Goal: Task Accomplishment & Management: Manage account settings

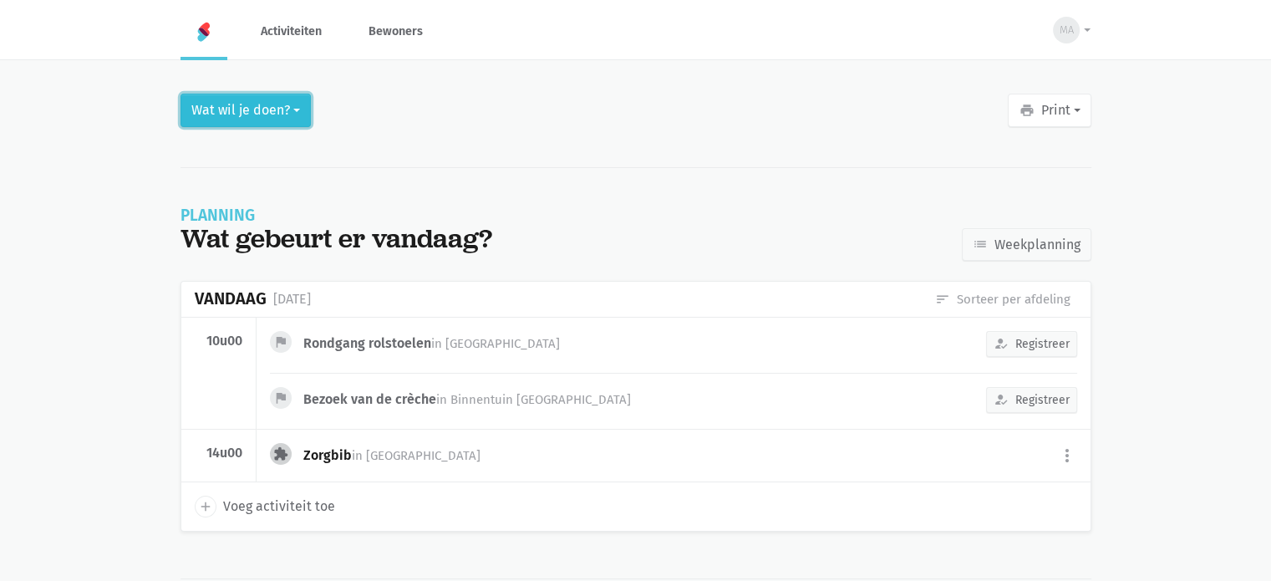
click at [226, 103] on button "Wat wil je doen?" at bounding box center [246, 110] width 130 height 33
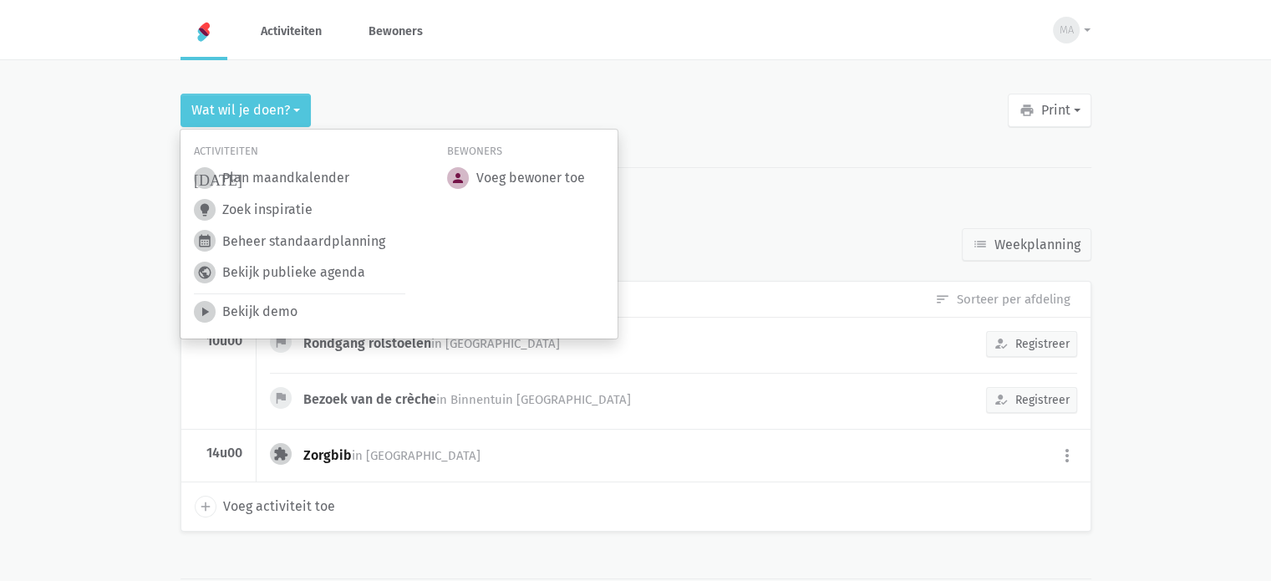
click at [261, 177] on link "today Plan maandkalender" at bounding box center [271, 178] width 155 height 22
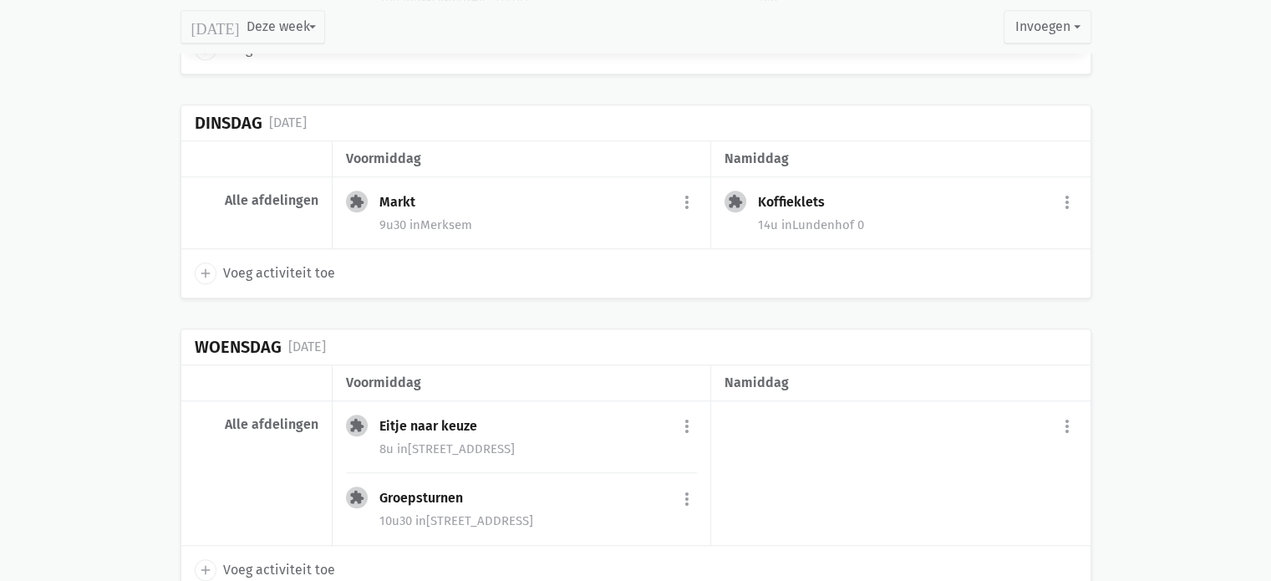
scroll to position [1421, 0]
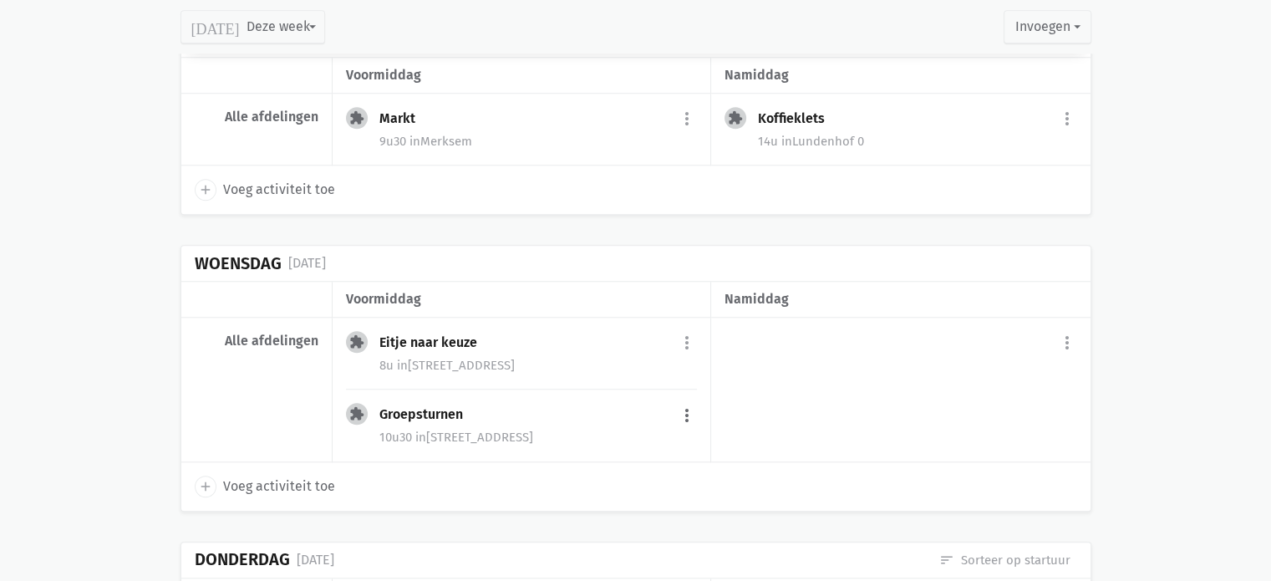
click at [687, 409] on button "more_vert" at bounding box center [687, 415] width 20 height 32
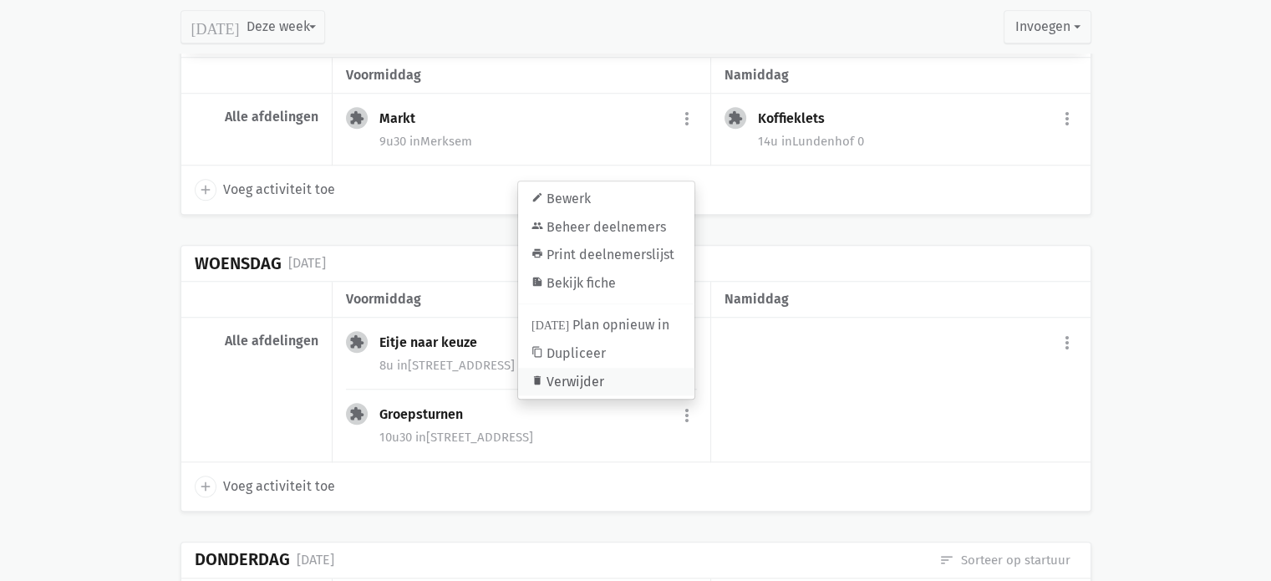
click at [605, 374] on link "delete Verwijder" at bounding box center [606, 382] width 176 height 28
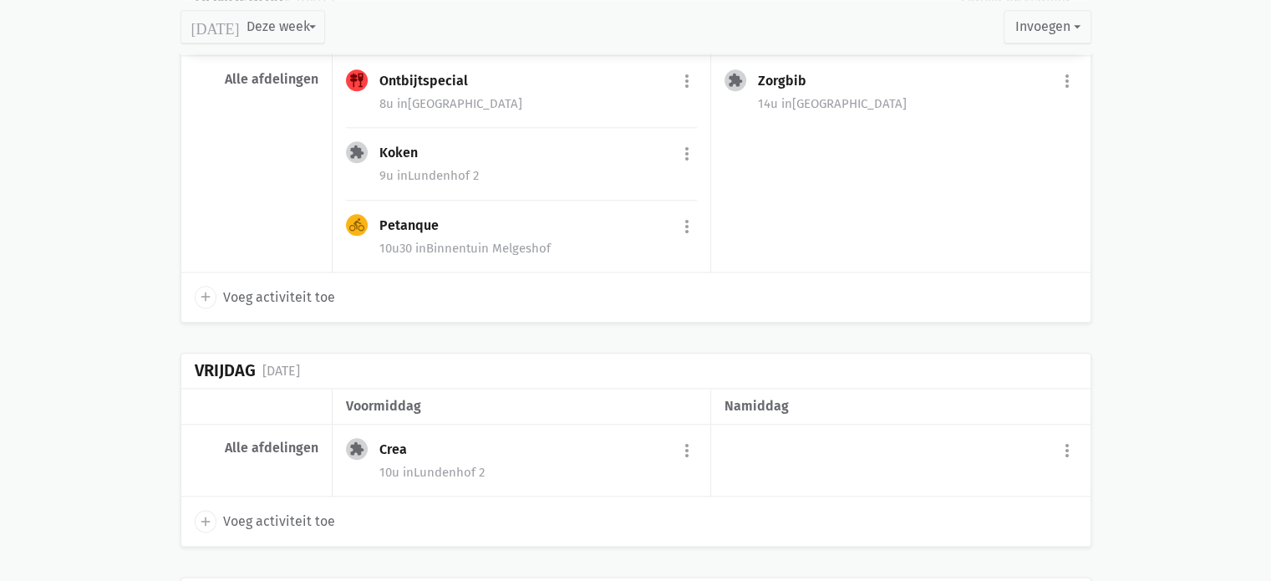
scroll to position [1922, 0]
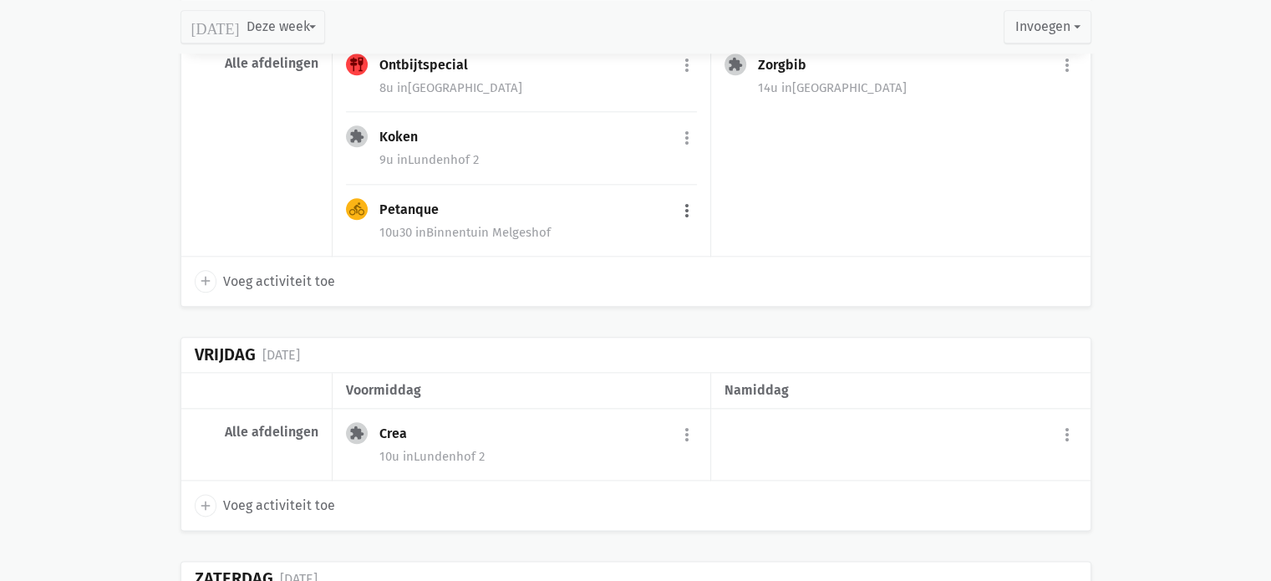
click at [688, 204] on button "more_vert" at bounding box center [687, 211] width 20 height 32
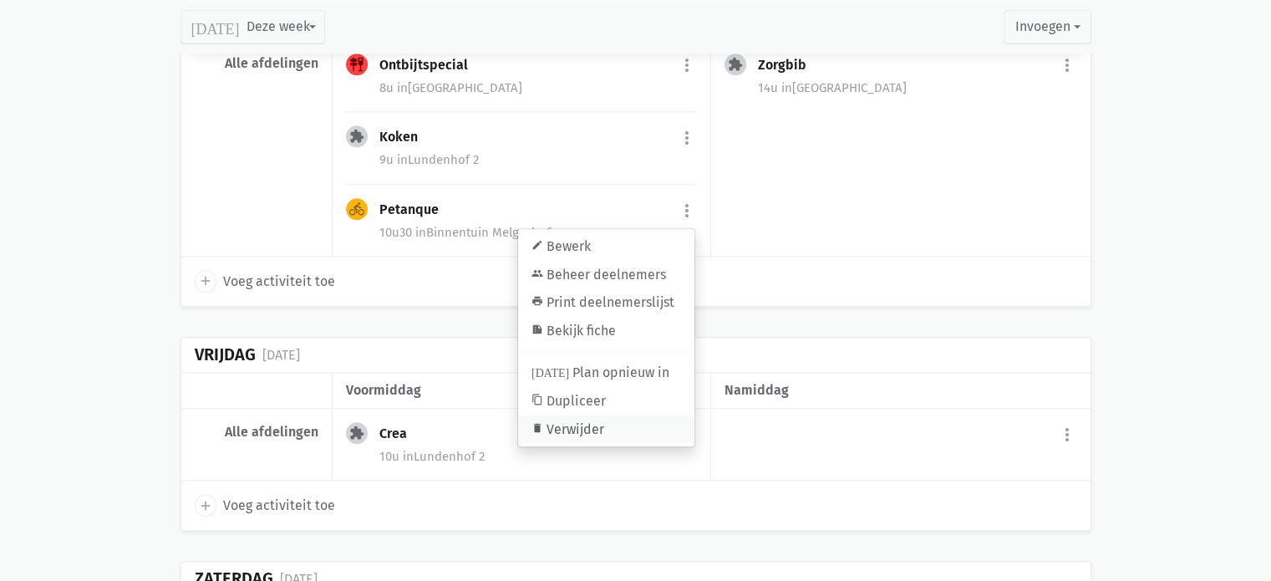
click at [588, 422] on link "delete Verwijder" at bounding box center [606, 429] width 176 height 28
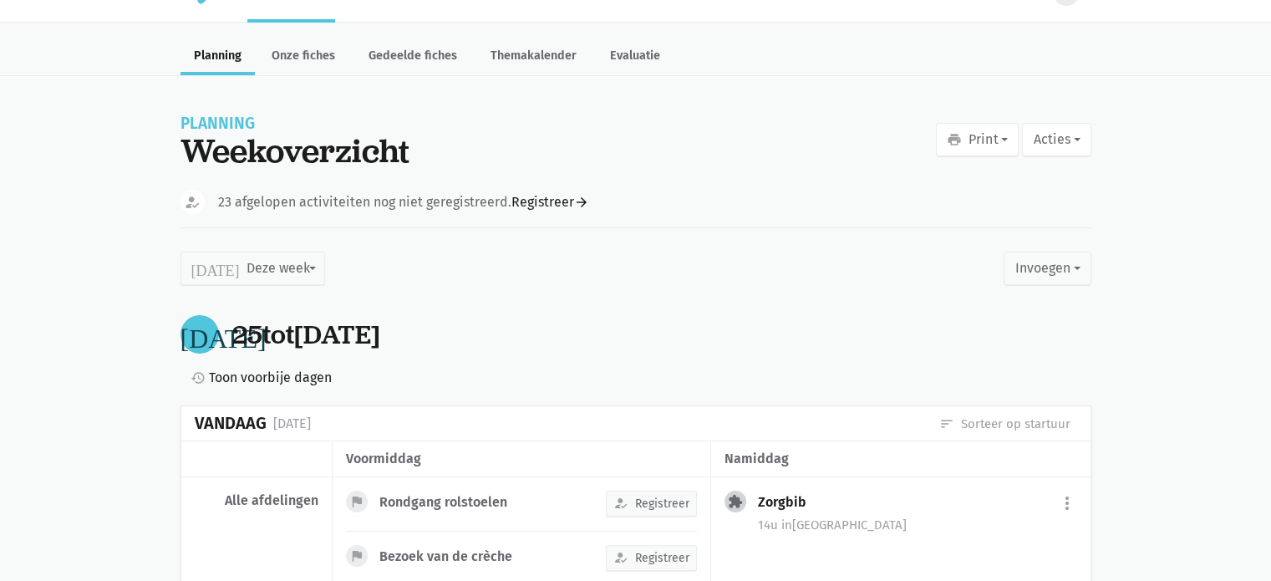
scroll to position [0, 0]
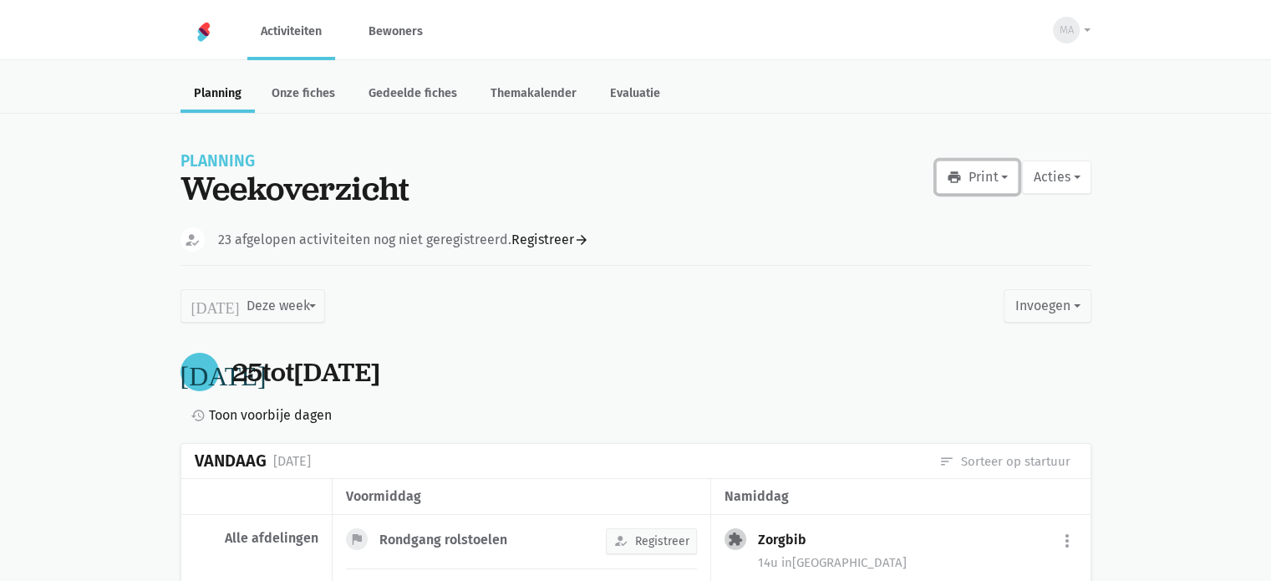
click at [974, 175] on button "print Print" at bounding box center [977, 176] width 83 height 33
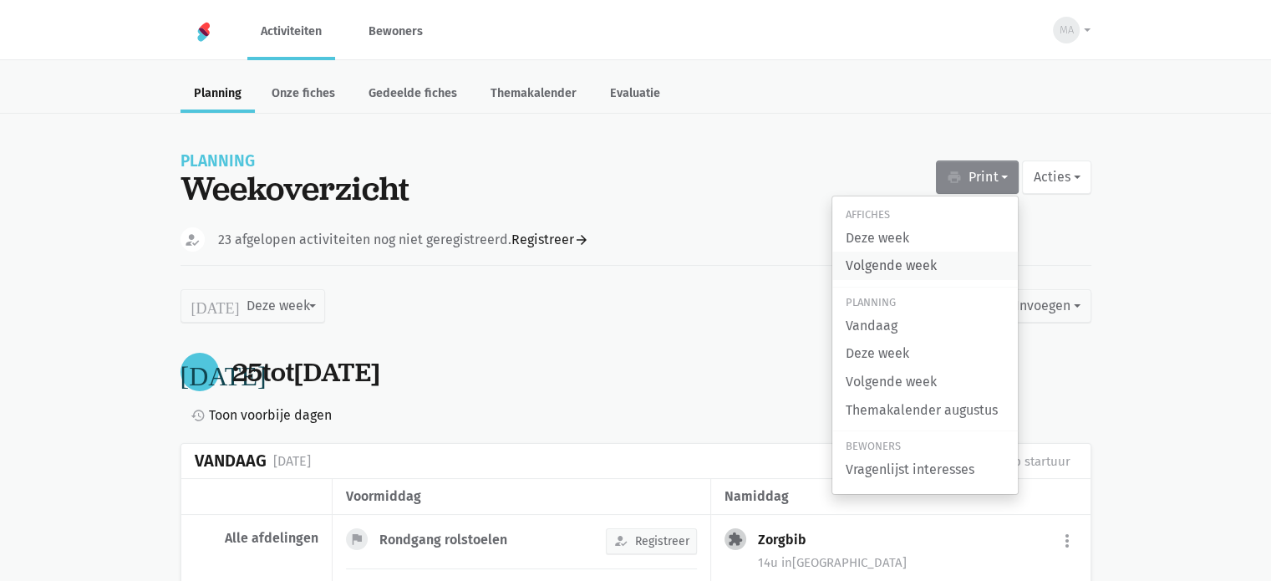
click at [906, 264] on link "Volgende week" at bounding box center [925, 266] width 186 height 28
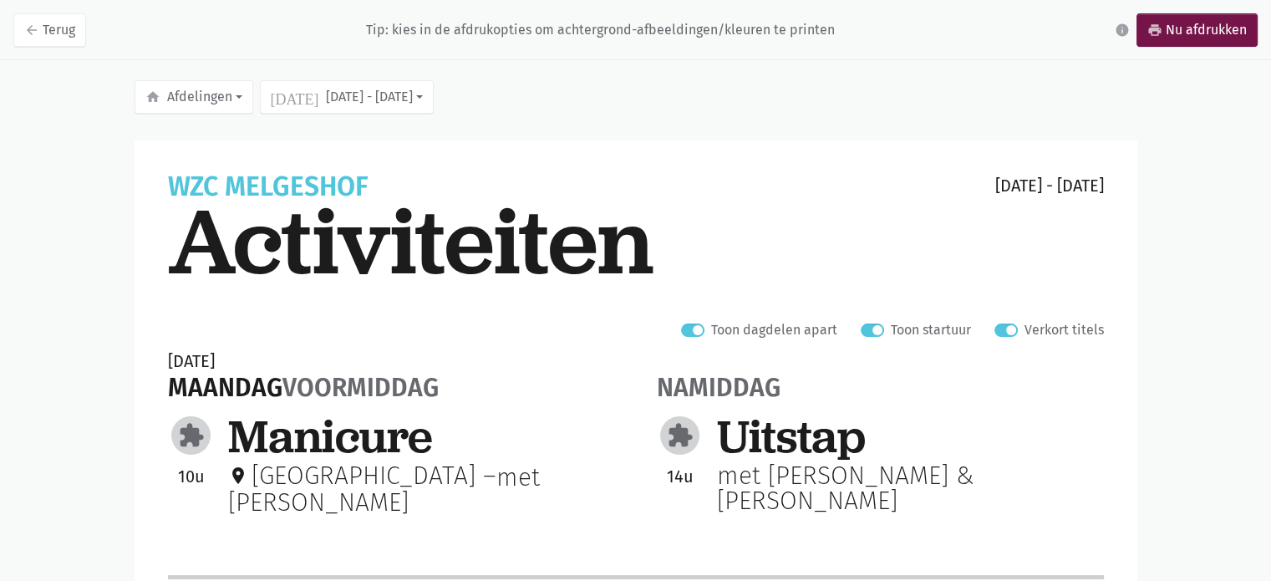
click at [1025, 333] on label "Verkort titels" at bounding box center [1064, 330] width 79 height 22
click at [1008, 333] on input "Verkort titels" at bounding box center [1001, 328] width 13 height 18
checkbox input "false"
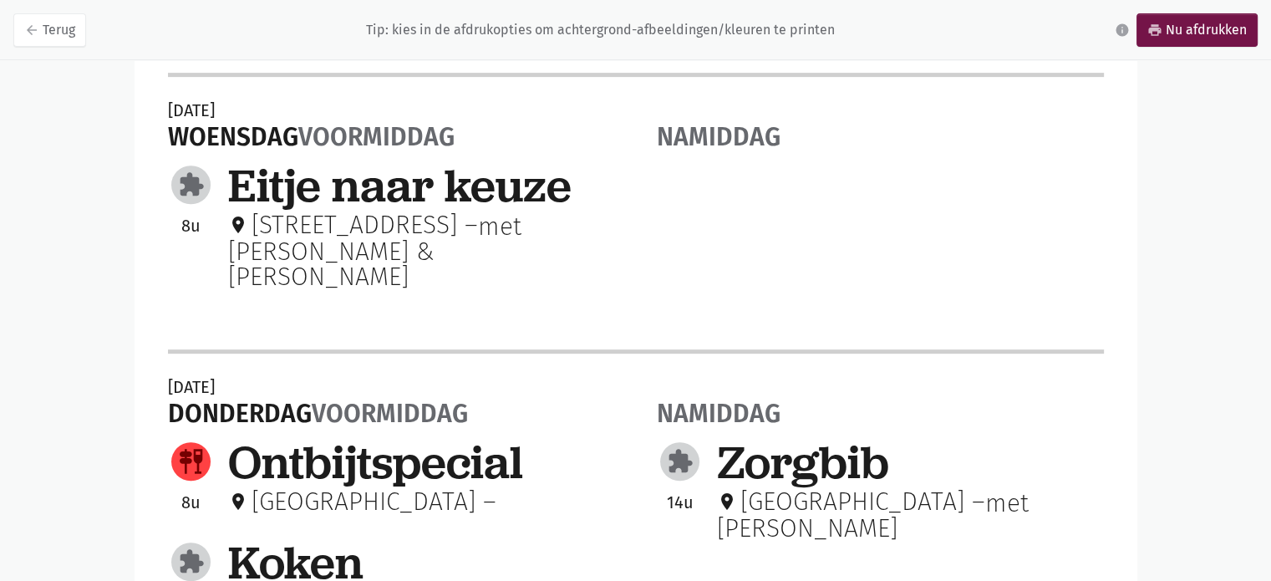
scroll to position [1078, 0]
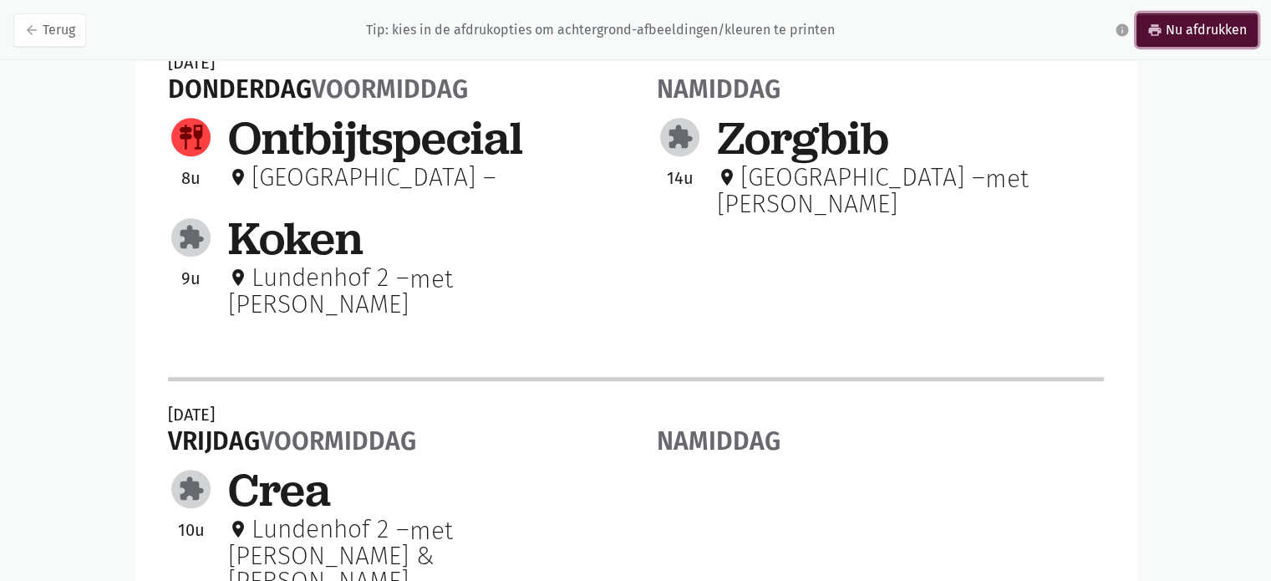
click at [1174, 39] on link "print Nu afdrukken" at bounding box center [1197, 29] width 121 height 33
click at [64, 30] on link "arrow_back Terug" at bounding box center [49, 29] width 73 height 33
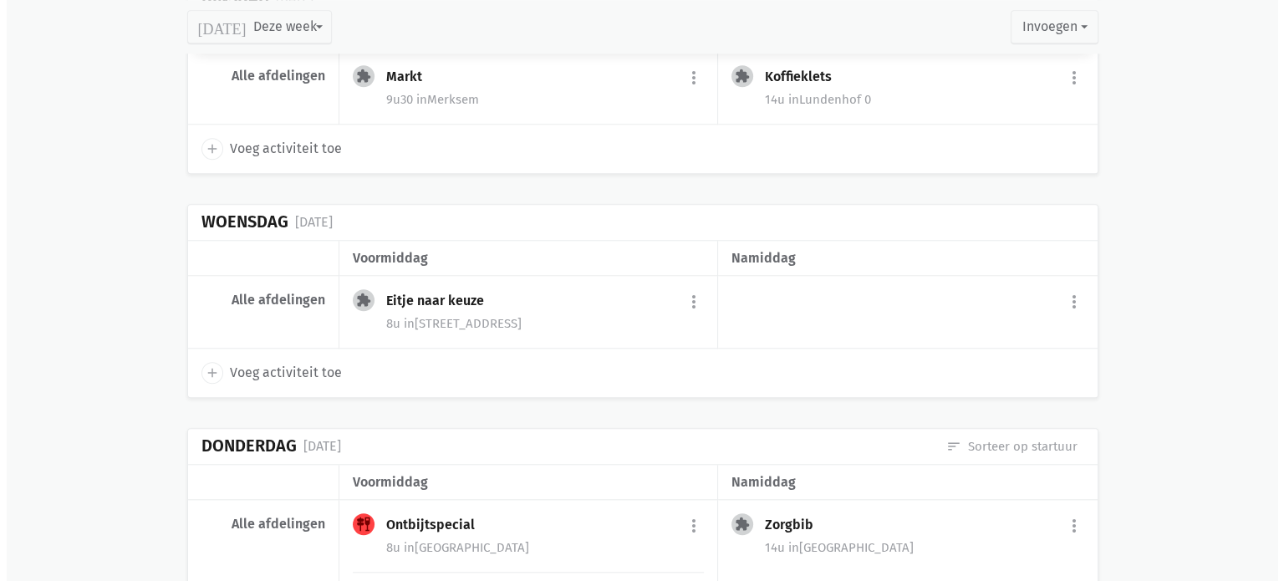
scroll to position [1504, 0]
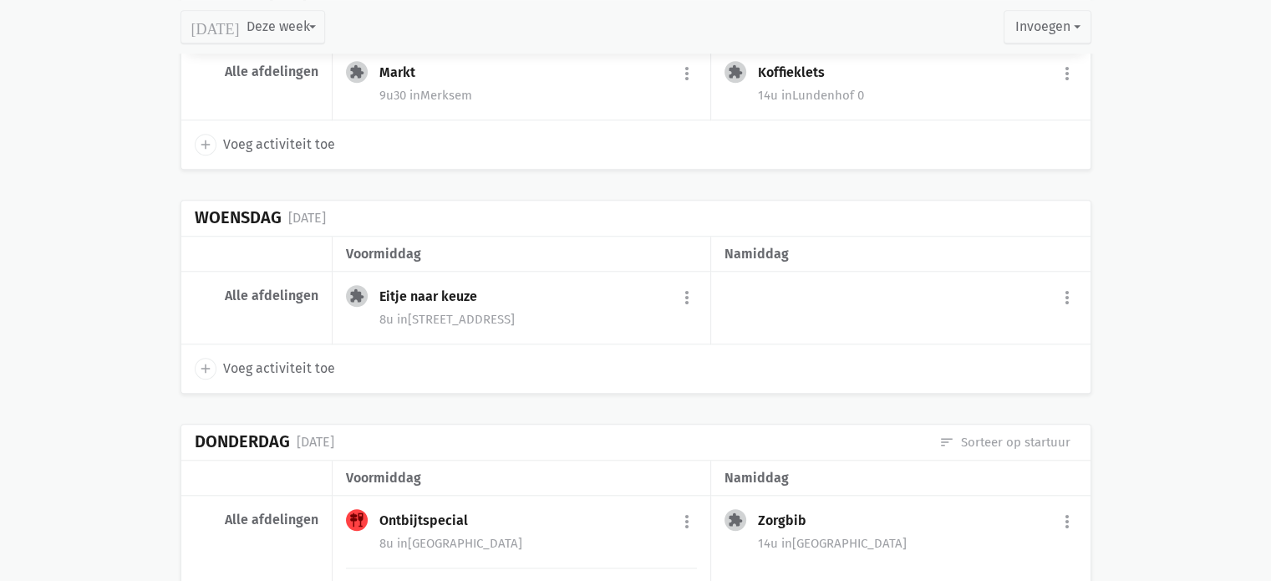
click at [195, 359] on span "add" at bounding box center [206, 369] width 22 height 22
select select "14:00"
select select "15:00"
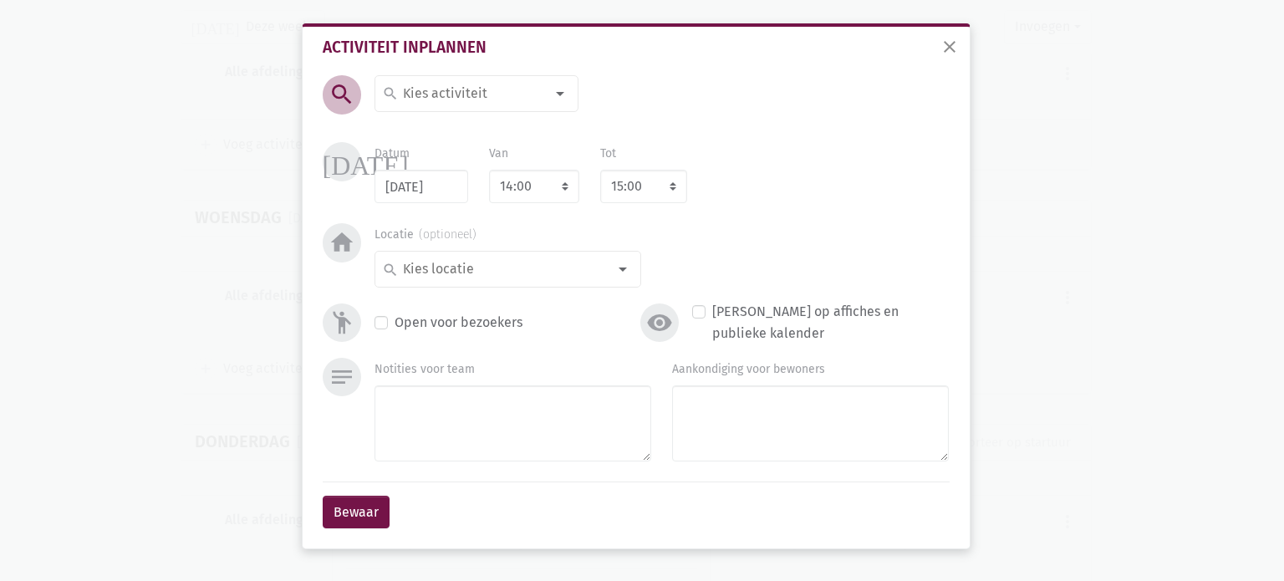
click at [478, 85] on input at bounding box center [472, 94] width 145 height 22
type input "Winkel"
click at [430, 145] on label "Winkel" at bounding box center [422, 156] width 41 height 22
click at [560, 200] on select "7:00 7:15 7:30 7:45 8:00 8:15 8:30 8:45 9:00 9:15 9:30 9:45 10:00 10:15 10:30 1…" at bounding box center [534, 186] width 90 height 33
click at [535, 185] on select "7:00 7:15 7:30 7:45 8:00 8:15 8:30 8:45 9:00 9:15 9:30 9:45 10:00 10:15 10:30 1…" at bounding box center [534, 186] width 90 height 33
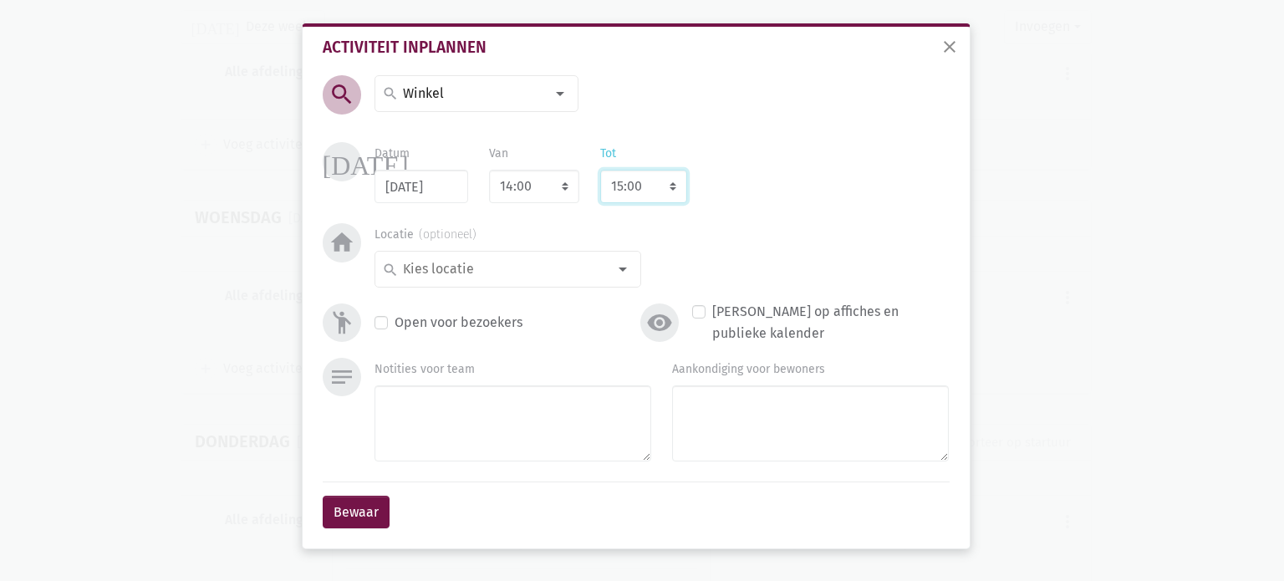
click at [631, 186] on select "8:00 8:15 8:30 8:45 9:00 9:15 9:30 9:45 10:00 10:15 10:30 10:45 11:00 11:15 11:…" at bounding box center [643, 186] width 87 height 33
select select "15:15"
click at [634, 192] on select "8:00 8:15 8:30 8:45 9:00 9:15 9:30 9:45 10:00 10:15 10:30 10:45 11:00 11:15 11:…" at bounding box center [643, 186] width 87 height 33
click at [511, 270] on input at bounding box center [503, 269] width 206 height 22
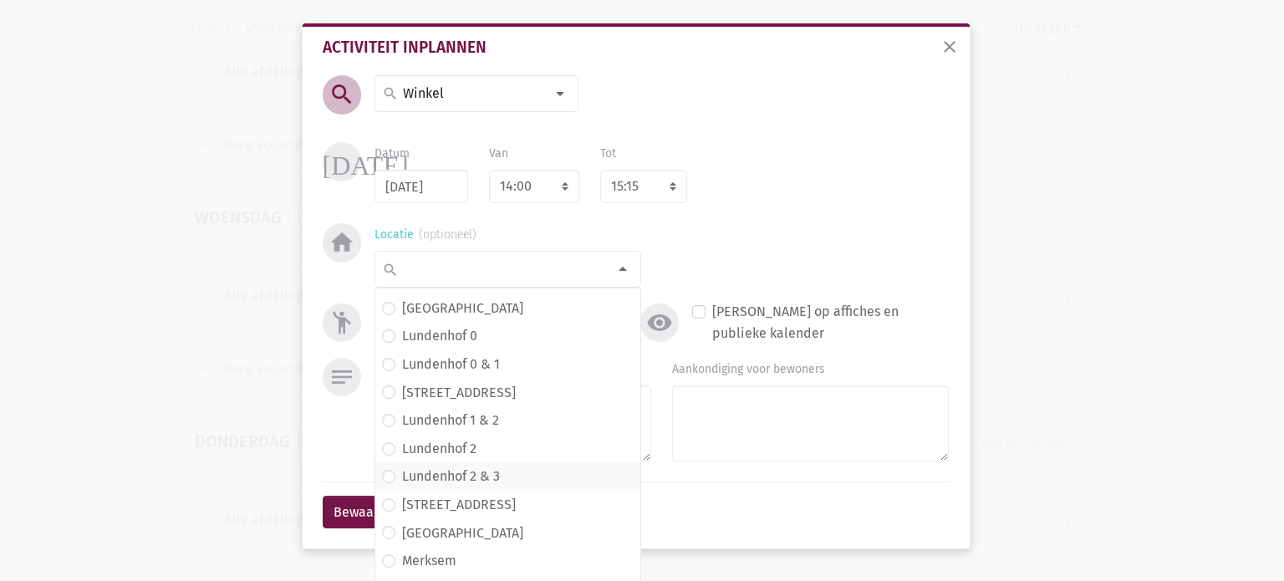
scroll to position [251, 0]
click at [479, 382] on span "Lundenhof 1" at bounding box center [508, 390] width 252 height 22
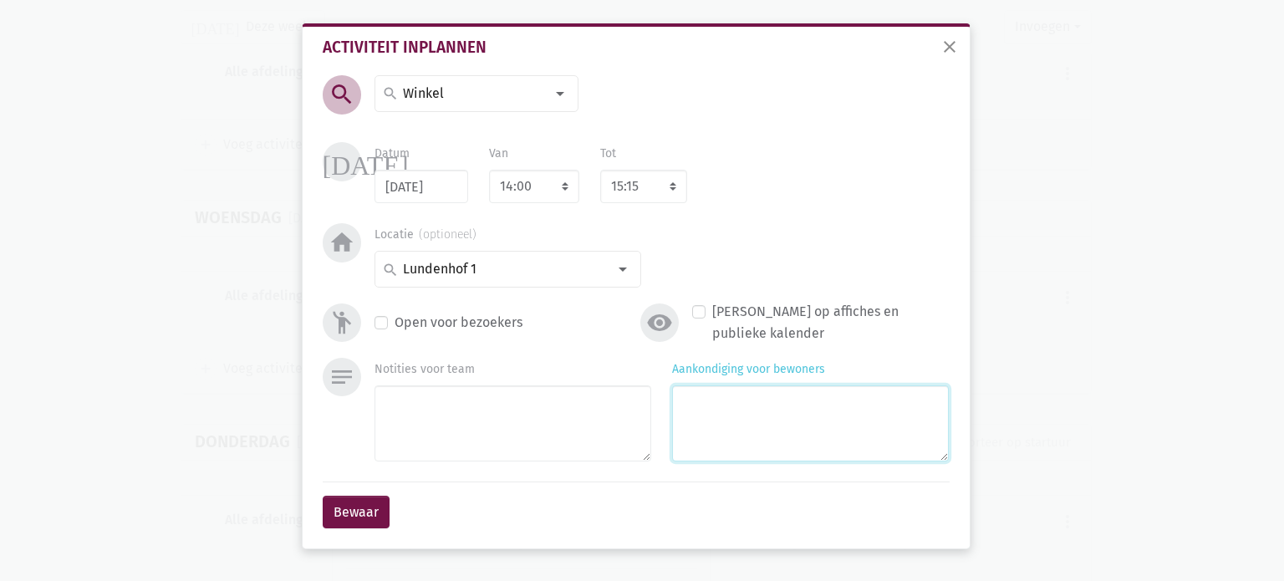
click at [754, 418] on textarea "Aankondiging voor bewoners" at bounding box center [810, 423] width 277 height 76
type textarea "met [PERSON_NAME]"
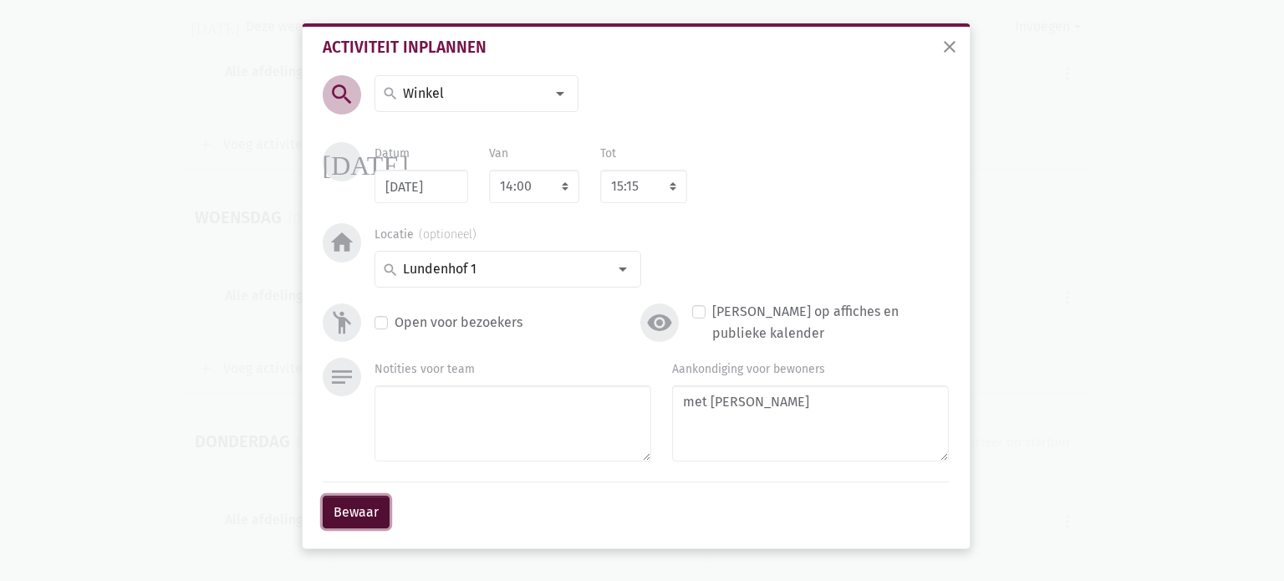
click at [355, 511] on button "Bewaar" at bounding box center [356, 512] width 67 height 33
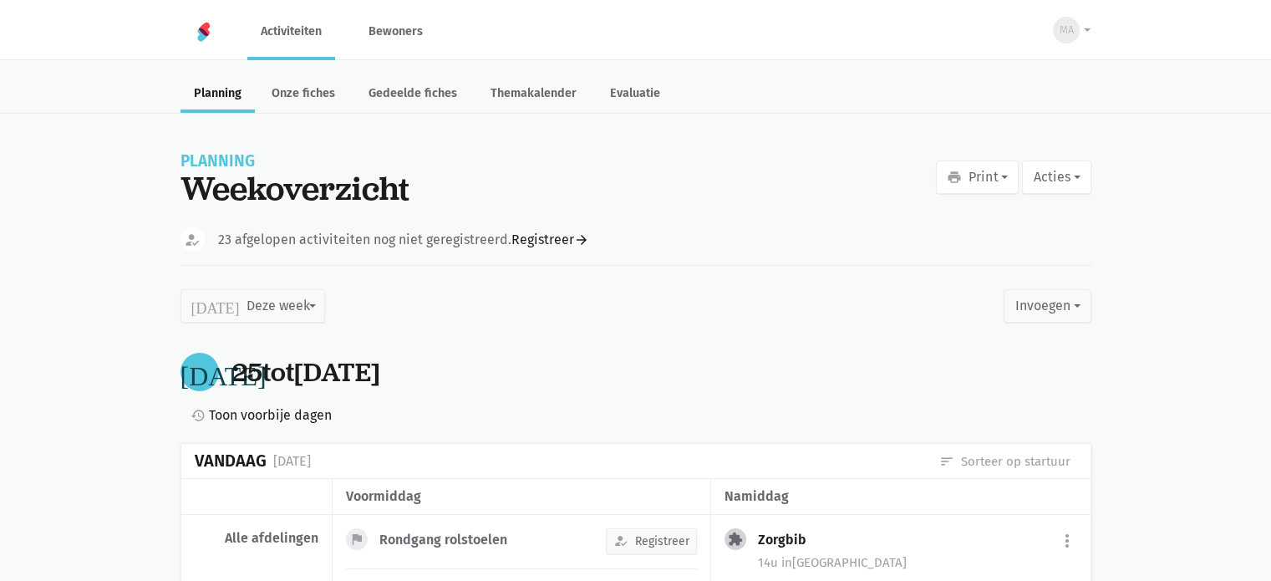
scroll to position [0, 0]
click at [996, 176] on button "print Print" at bounding box center [977, 176] width 83 height 33
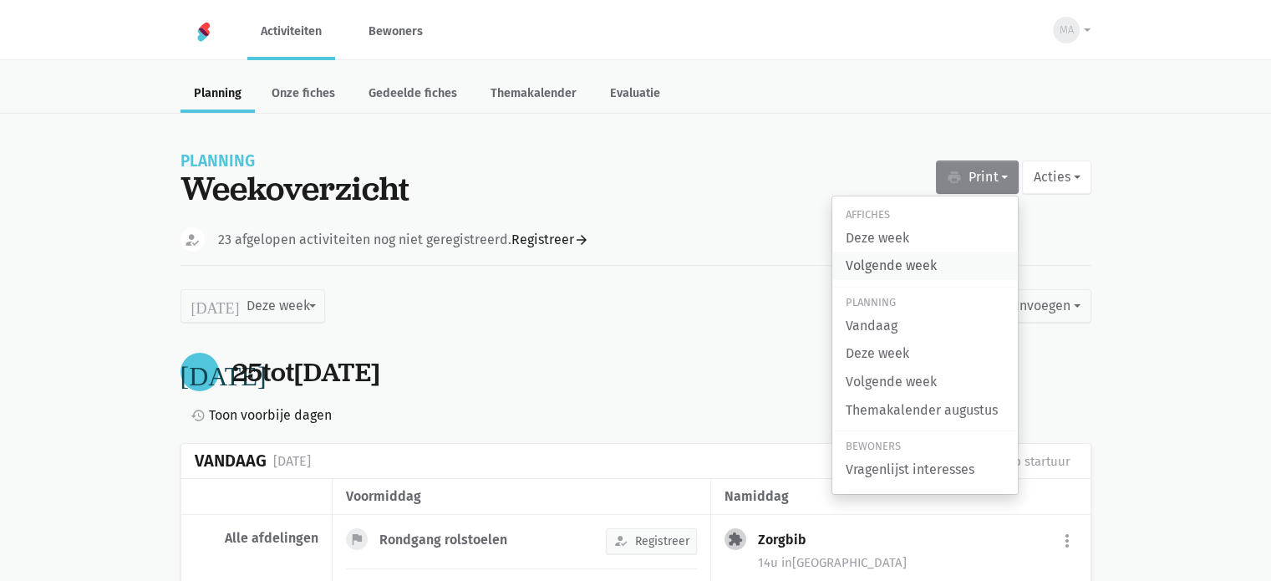
click at [878, 261] on link "Volgende week" at bounding box center [925, 266] width 186 height 28
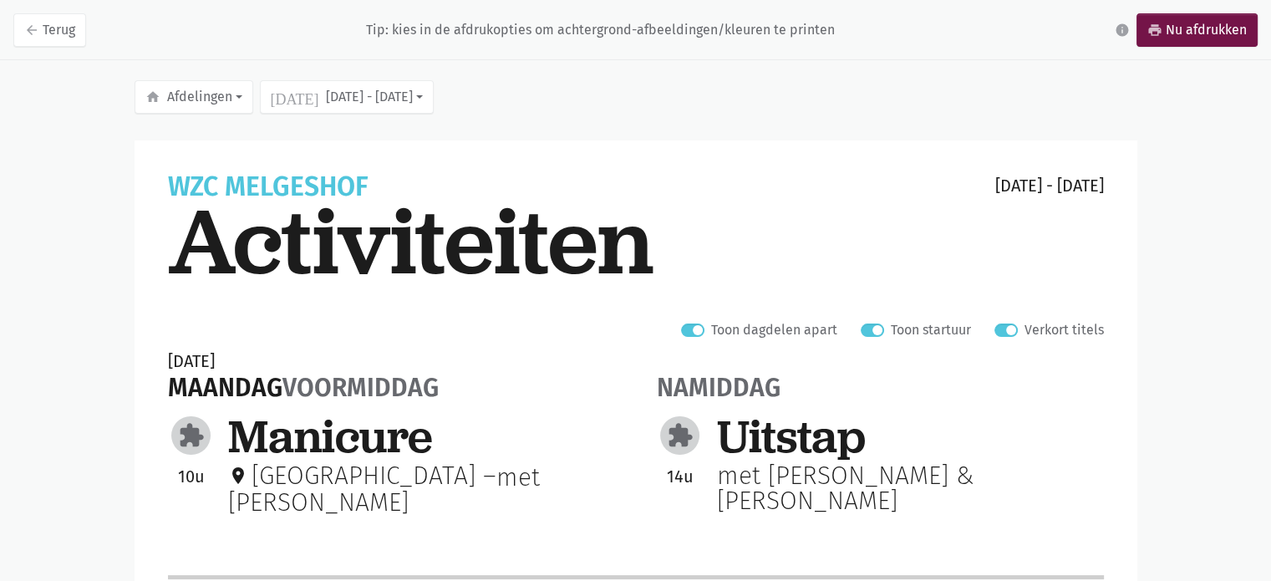
click at [1025, 327] on label "Verkort titels" at bounding box center [1064, 330] width 79 height 22
click at [1008, 327] on input "Verkort titels" at bounding box center [1001, 328] width 13 height 18
checkbox input "false"
click at [1201, 39] on link "print Nu afdrukken" at bounding box center [1197, 29] width 121 height 33
